Goal: Download file/media

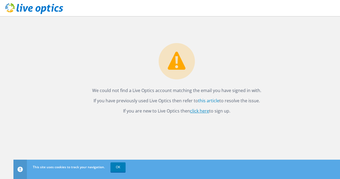
click at [202, 110] on link "click here" at bounding box center [199, 111] width 19 height 6
click at [116, 163] on link "OK" at bounding box center [118, 167] width 15 height 10
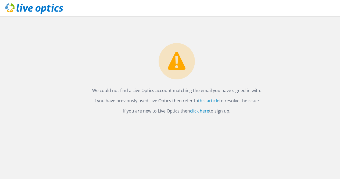
click at [202, 110] on link "click here" at bounding box center [199, 111] width 19 height 6
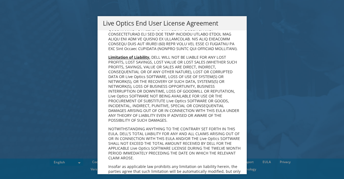
scroll to position [2035, 0]
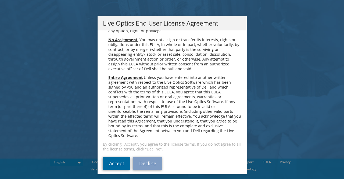
click at [114, 157] on link "Accept" at bounding box center [116, 163] width 27 height 13
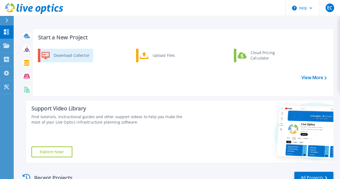
click at [76, 56] on div "Download Collector" at bounding box center [71, 55] width 41 height 11
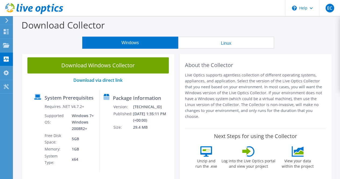
click at [144, 44] on button "Windows" at bounding box center [130, 43] width 96 height 12
click at [6, 86] on use at bounding box center [5, 86] width 5 height 5
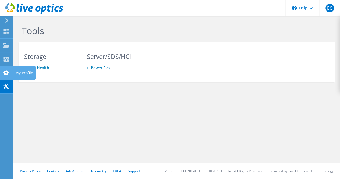
click at [3, 73] on icon at bounding box center [6, 72] width 6 height 5
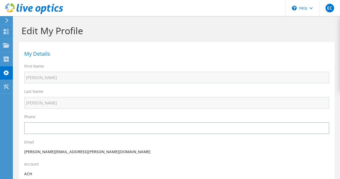
select select "159"
click at [3, 62] on div at bounding box center [6, 60] width 6 height 6
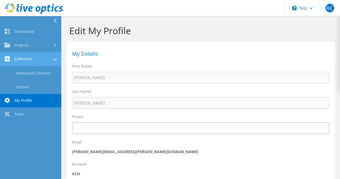
click at [17, 59] on link "Collectors" at bounding box center [30, 59] width 61 height 14
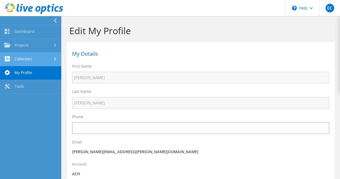
click at [17, 59] on link "Collectors" at bounding box center [30, 59] width 61 height 14
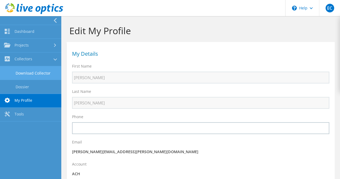
click at [31, 75] on link "Download Collector" at bounding box center [30, 73] width 61 height 14
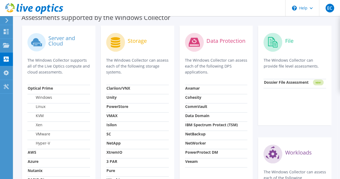
scroll to position [171, 0]
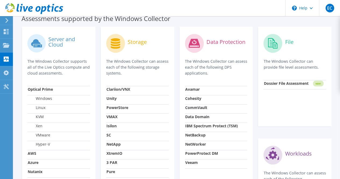
click at [5, 20] on div at bounding box center [6, 20] width 6 height 5
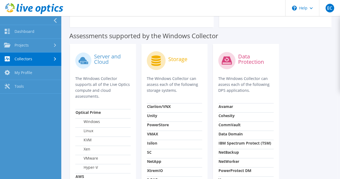
click at [52, 21] on div at bounding box center [29, 20] width 61 height 9
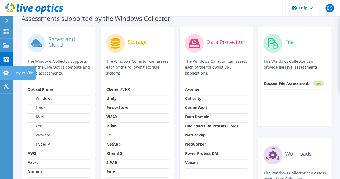
click at [9, 74] on icon at bounding box center [6, 72] width 6 height 5
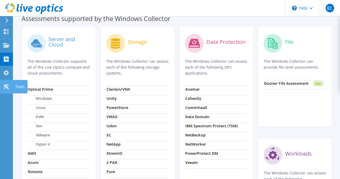
click at [9, 89] on div at bounding box center [6, 87] width 6 height 6
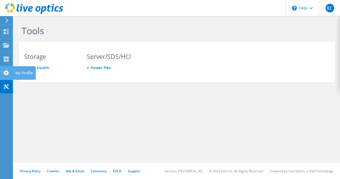
click at [5, 73] on use at bounding box center [5, 72] width 5 height 5
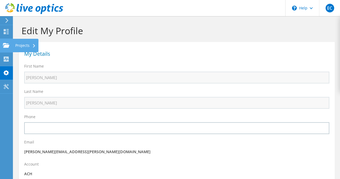
click at [8, 47] on use at bounding box center [6, 45] width 6 height 5
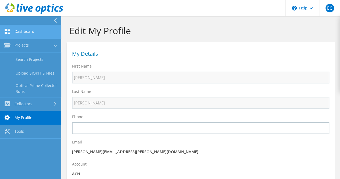
click at [19, 30] on link "Dashboard" at bounding box center [30, 32] width 61 height 14
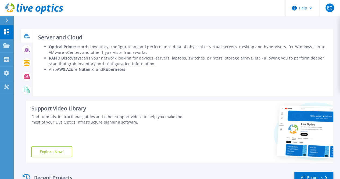
click at [26, 38] on icon at bounding box center [27, 38] width 5 height 2
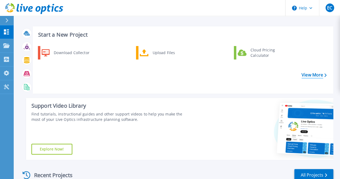
scroll to position [2, 0]
click at [312, 75] on link "View More" at bounding box center [314, 75] width 25 height 5
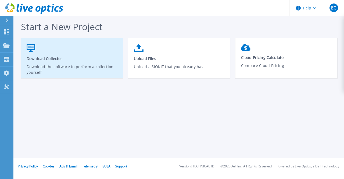
click at [34, 47] on icon at bounding box center [31, 48] width 9 height 8
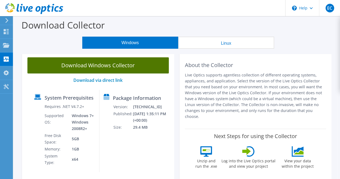
click at [122, 63] on link "Download Windows Collector" at bounding box center [98, 65] width 142 height 16
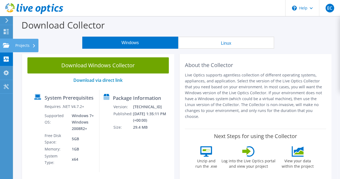
click at [9, 48] on div at bounding box center [6, 46] width 6 height 6
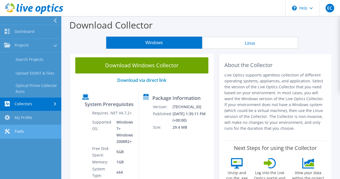
click at [23, 135] on link "Tools" at bounding box center [30, 132] width 61 height 14
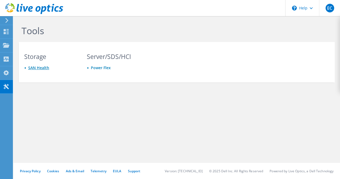
click at [37, 67] on link "SAN Health" at bounding box center [38, 67] width 21 height 5
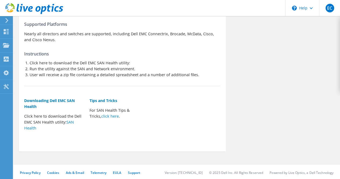
scroll to position [72, 0]
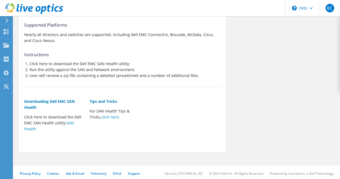
click at [8, 19] on icon at bounding box center [7, 20] width 4 height 5
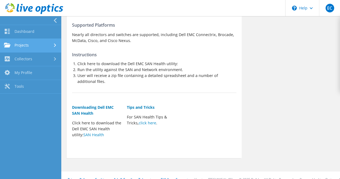
click at [30, 48] on link "Projects" at bounding box center [30, 46] width 61 height 14
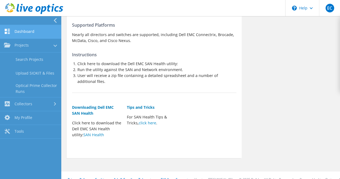
click at [30, 34] on link "Dashboard" at bounding box center [30, 32] width 61 height 14
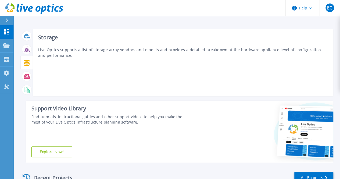
click at [27, 63] on icon at bounding box center [27, 63] width 6 height 6
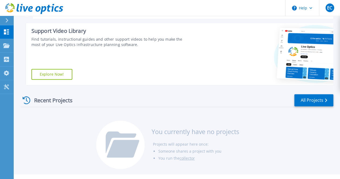
scroll to position [89, 0]
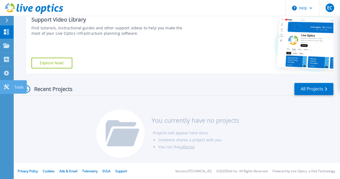
click at [3, 87] on link "Tools Tools" at bounding box center [6, 87] width 13 height 14
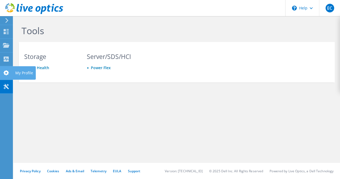
click at [6, 73] on icon at bounding box center [6, 72] width 6 height 5
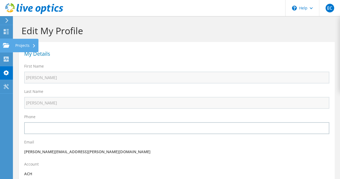
click at [7, 45] on use at bounding box center [6, 45] width 6 height 5
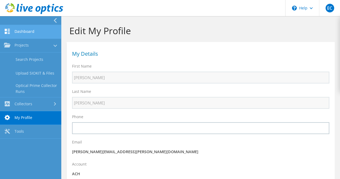
click at [13, 26] on link "Dashboard" at bounding box center [30, 32] width 61 height 14
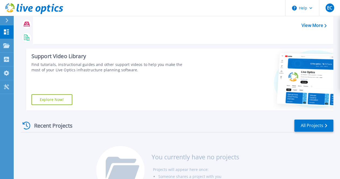
scroll to position [56, 0]
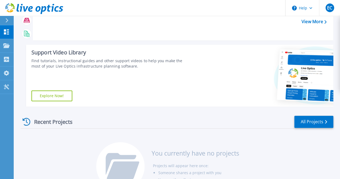
click at [65, 93] on link "Explore Now!" at bounding box center [51, 95] width 41 height 11
click at [4, 21] on button at bounding box center [6, 20] width 13 height 9
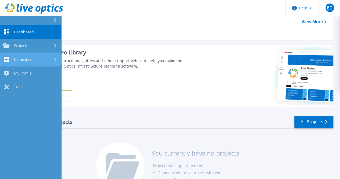
click at [26, 64] on link "Collectors Collectors" at bounding box center [30, 60] width 61 height 14
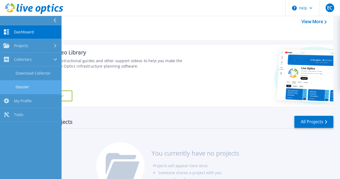
click at [28, 89] on link "Dossier" at bounding box center [30, 87] width 61 height 14
